Goal: Task Accomplishment & Management: Complete application form

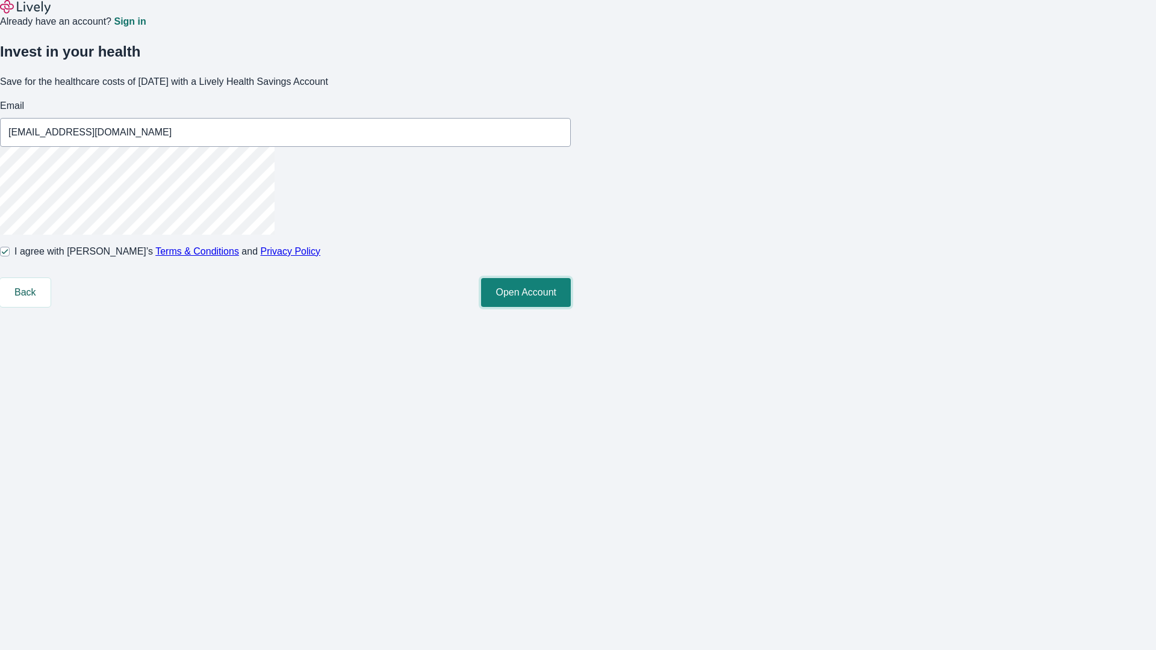
click at [571, 307] on button "Open Account" at bounding box center [526, 292] width 90 height 29
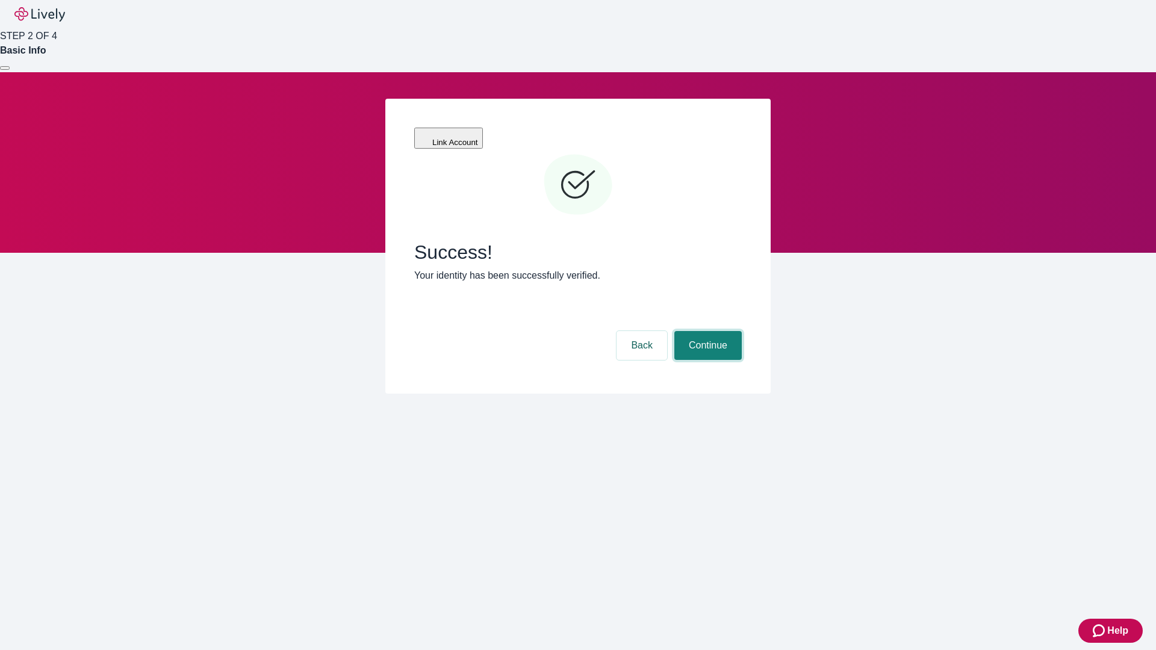
click at [706, 331] on button "Continue" at bounding box center [707, 345] width 67 height 29
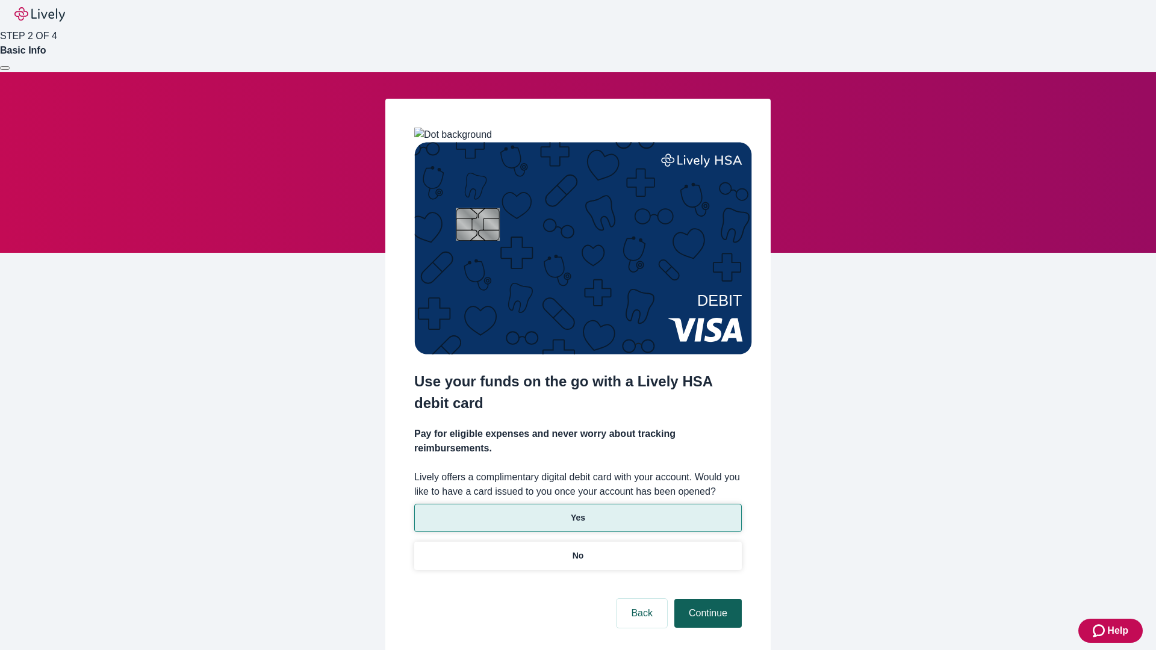
click at [578, 512] on p "Yes" at bounding box center [578, 518] width 14 height 13
click at [706, 599] on button "Continue" at bounding box center [707, 613] width 67 height 29
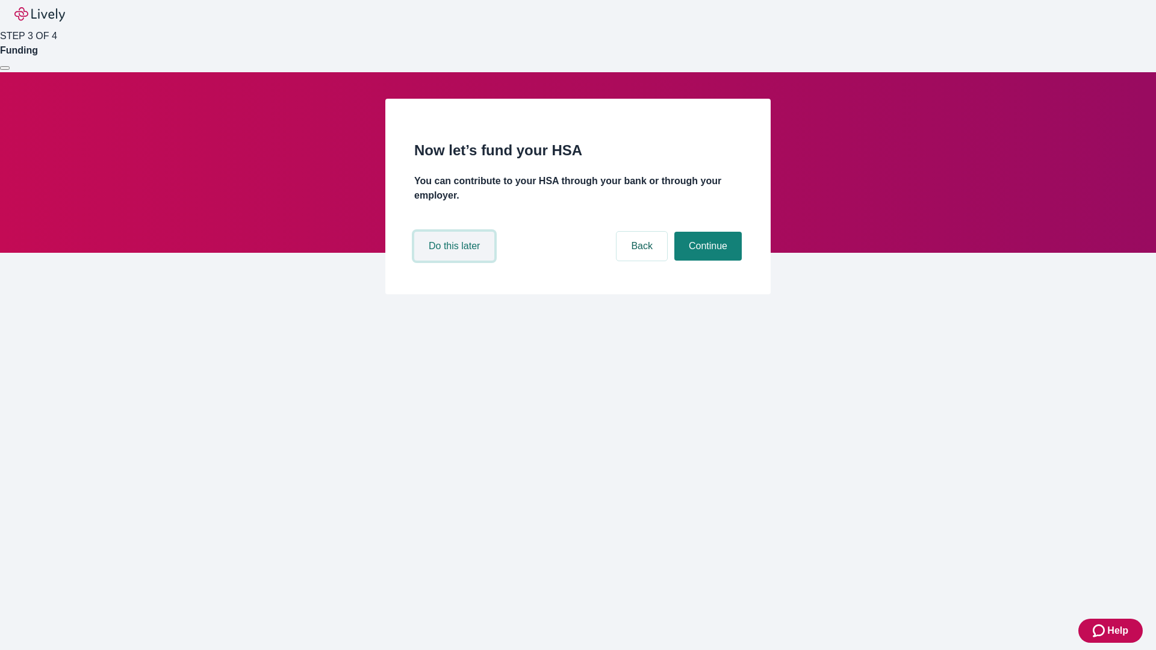
click at [456, 261] on button "Do this later" at bounding box center [454, 246] width 80 height 29
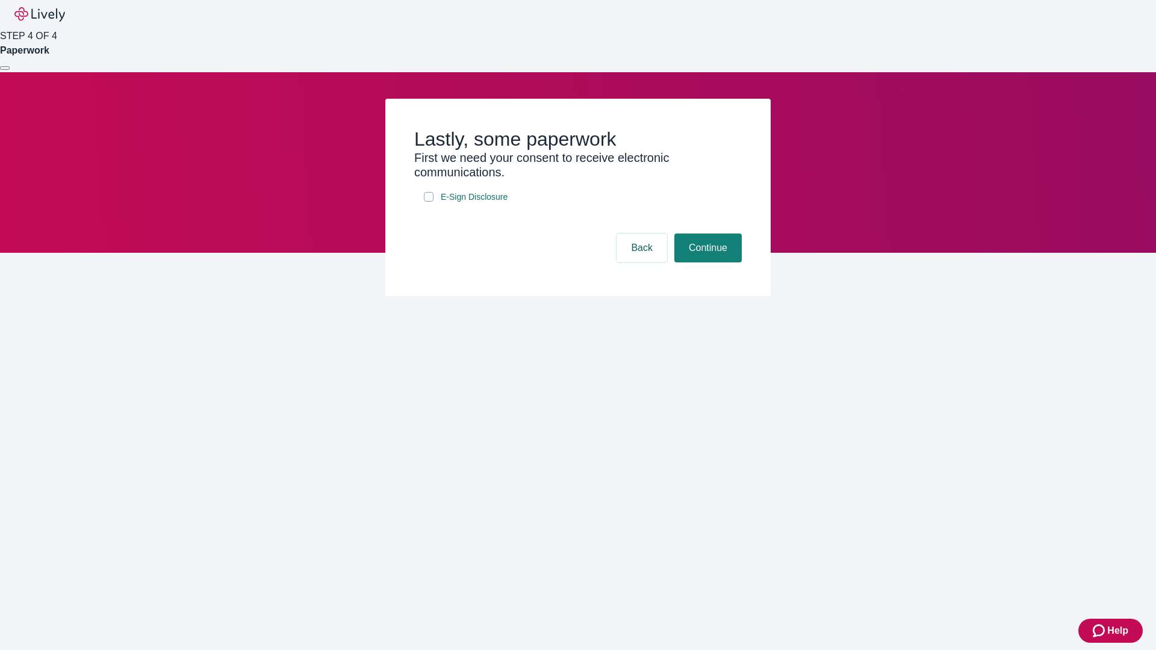
click at [429, 202] on input "E-Sign Disclosure" at bounding box center [429, 197] width 10 height 10
checkbox input "true"
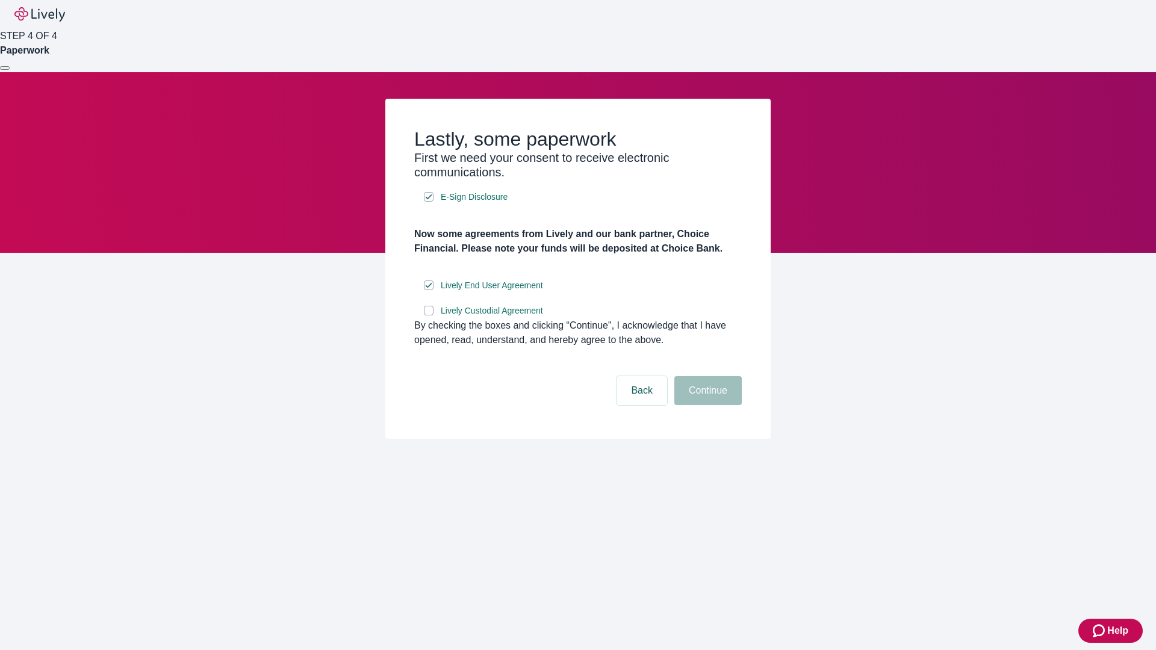
click at [429, 316] on input "Lively Custodial Agreement" at bounding box center [429, 311] width 10 height 10
checkbox input "true"
click at [706, 405] on button "Continue" at bounding box center [707, 390] width 67 height 29
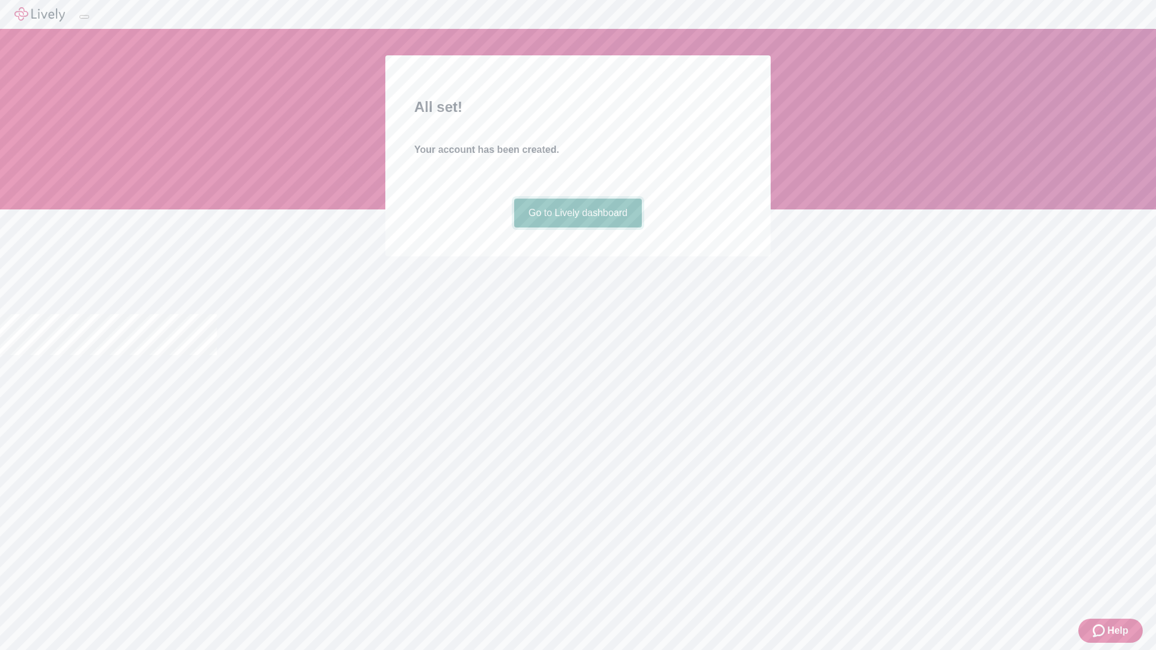
click at [578, 228] on link "Go to Lively dashboard" at bounding box center [578, 213] width 128 height 29
